Goal: Information Seeking & Learning: Learn about a topic

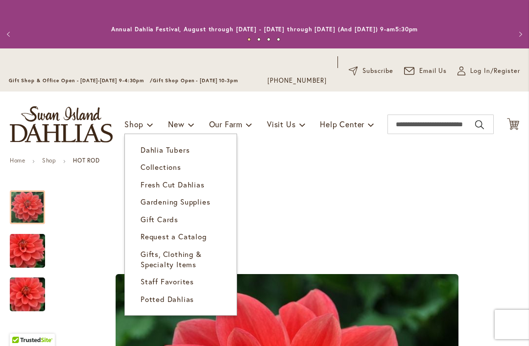
click at [148, 163] on span "Collections" at bounding box center [161, 167] width 41 height 10
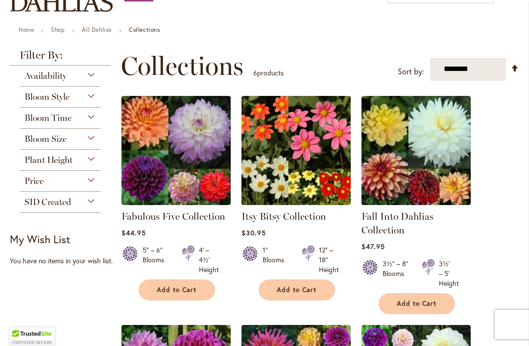
scroll to position [150, 0]
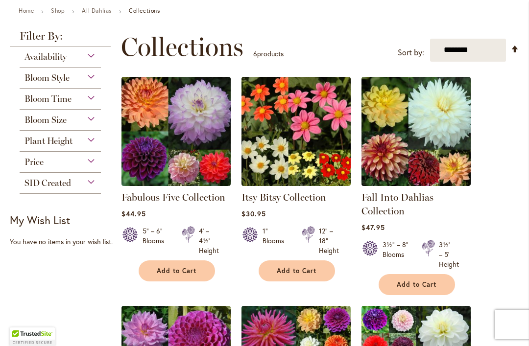
click at [187, 165] on img at bounding box center [175, 131] width 109 height 109
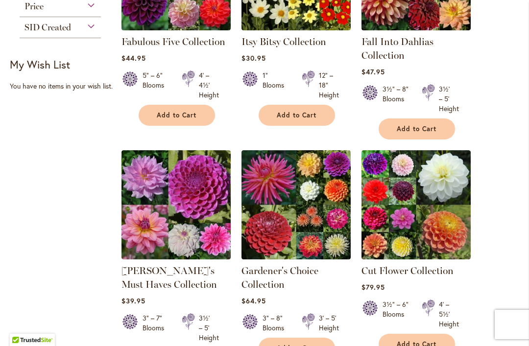
scroll to position [306, 0]
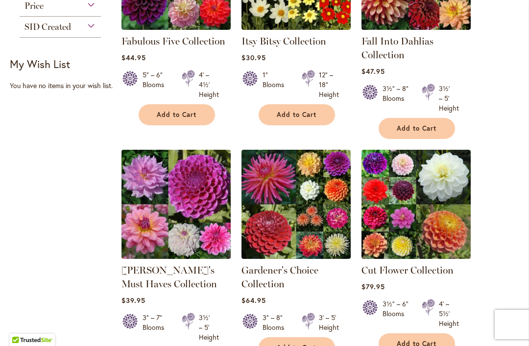
click at [191, 215] on img at bounding box center [175, 204] width 109 height 109
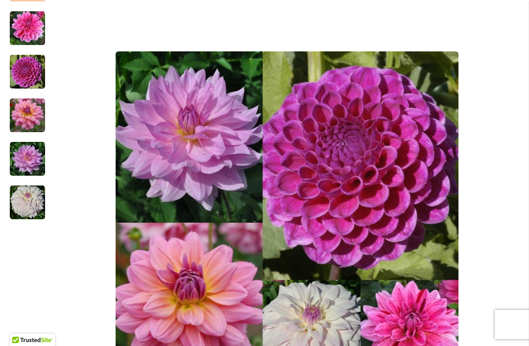
scroll to position [125, 0]
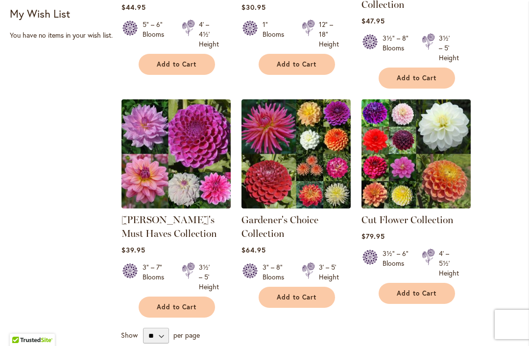
scroll to position [363, 0]
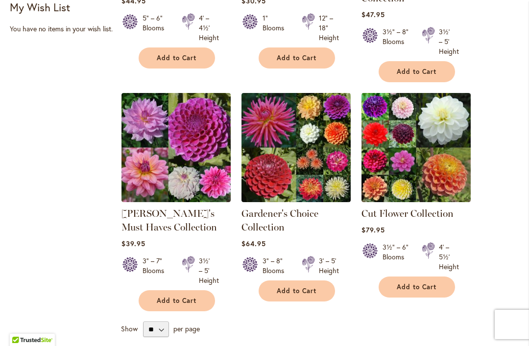
click at [433, 168] on img at bounding box center [415, 147] width 109 height 109
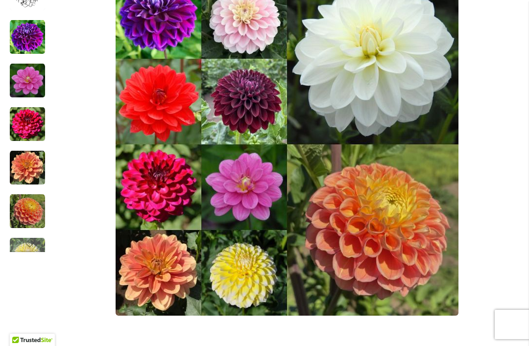
scroll to position [283, 0]
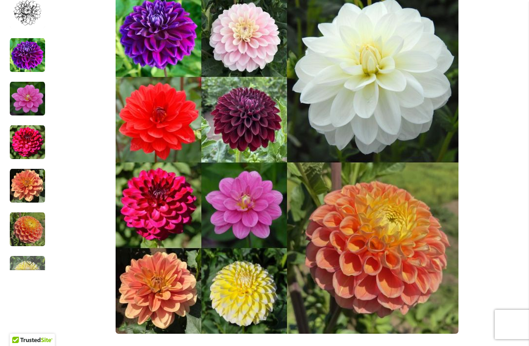
click at [25, 232] on img "Cut Flower Collection" at bounding box center [27, 229] width 35 height 35
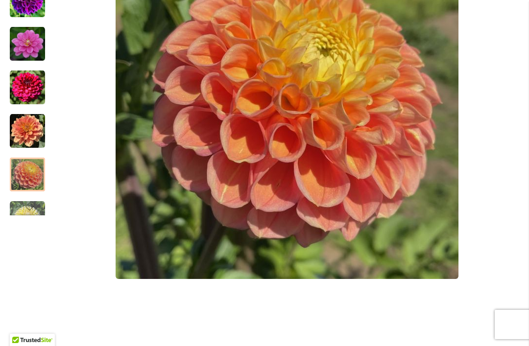
scroll to position [350, 0]
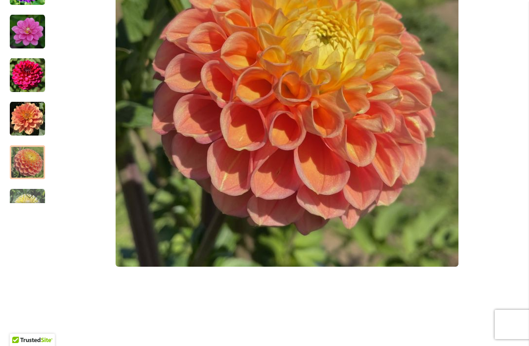
click at [26, 201] on div "Next" at bounding box center [27, 196] width 15 height 15
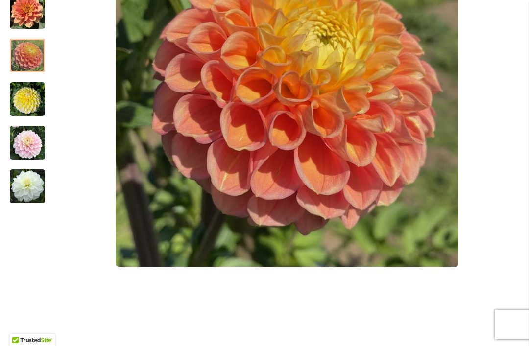
click at [24, 98] on img "Cut Flower Collection" at bounding box center [27, 99] width 35 height 35
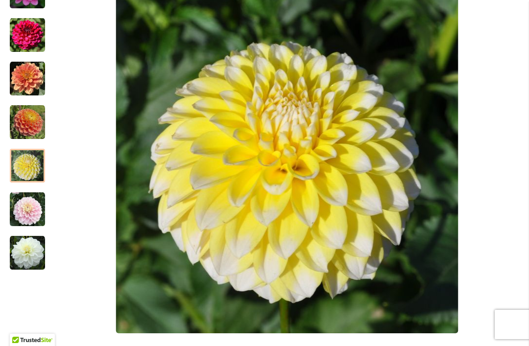
scroll to position [278, 0]
